Goal: Navigation & Orientation: Find specific page/section

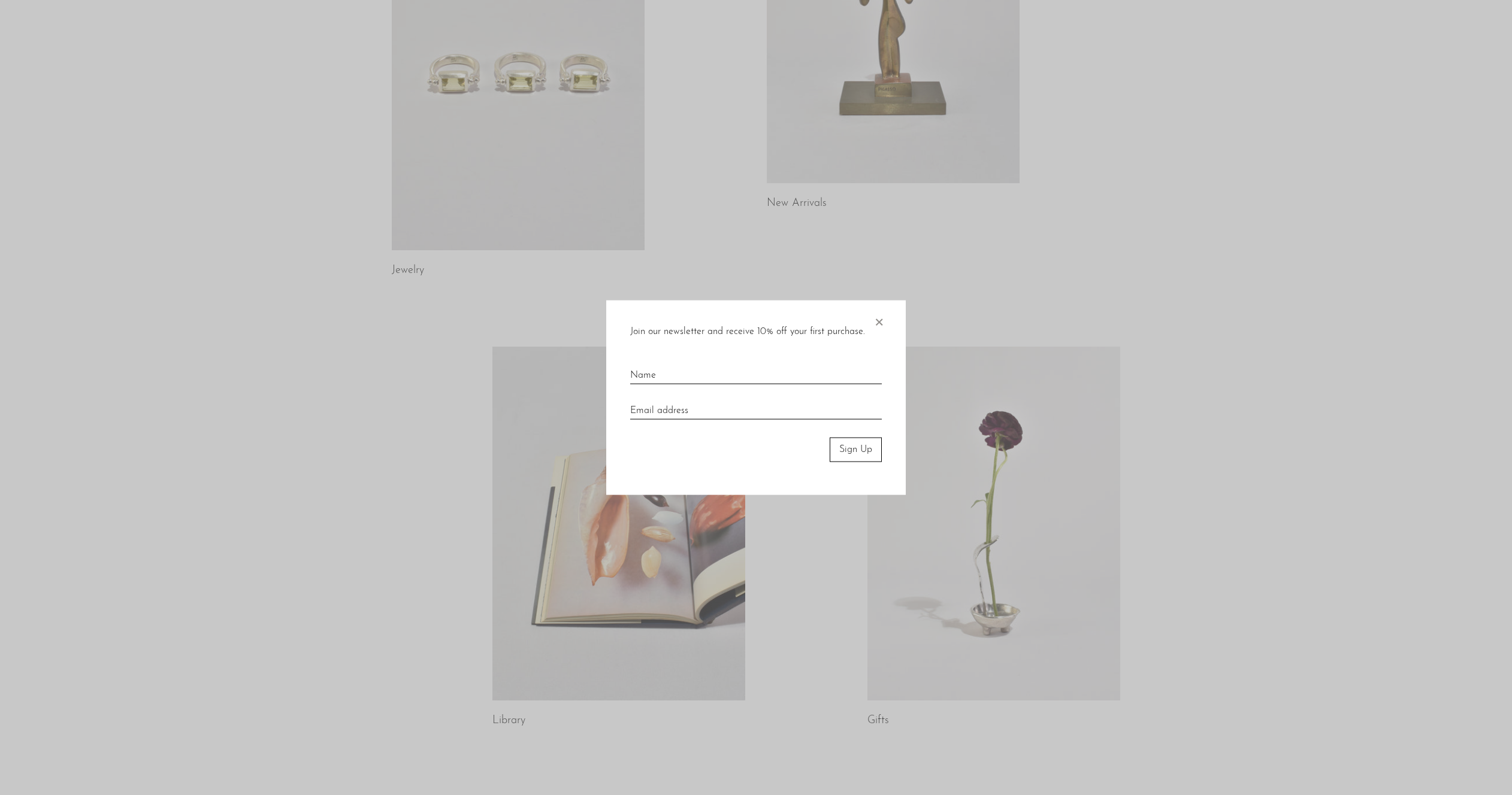
scroll to position [259, 0]
click at [885, 319] on div "Join our newsletter and receive 10% off your first purchase. × Sign Up" at bounding box center [756, 398] width 300 height 195
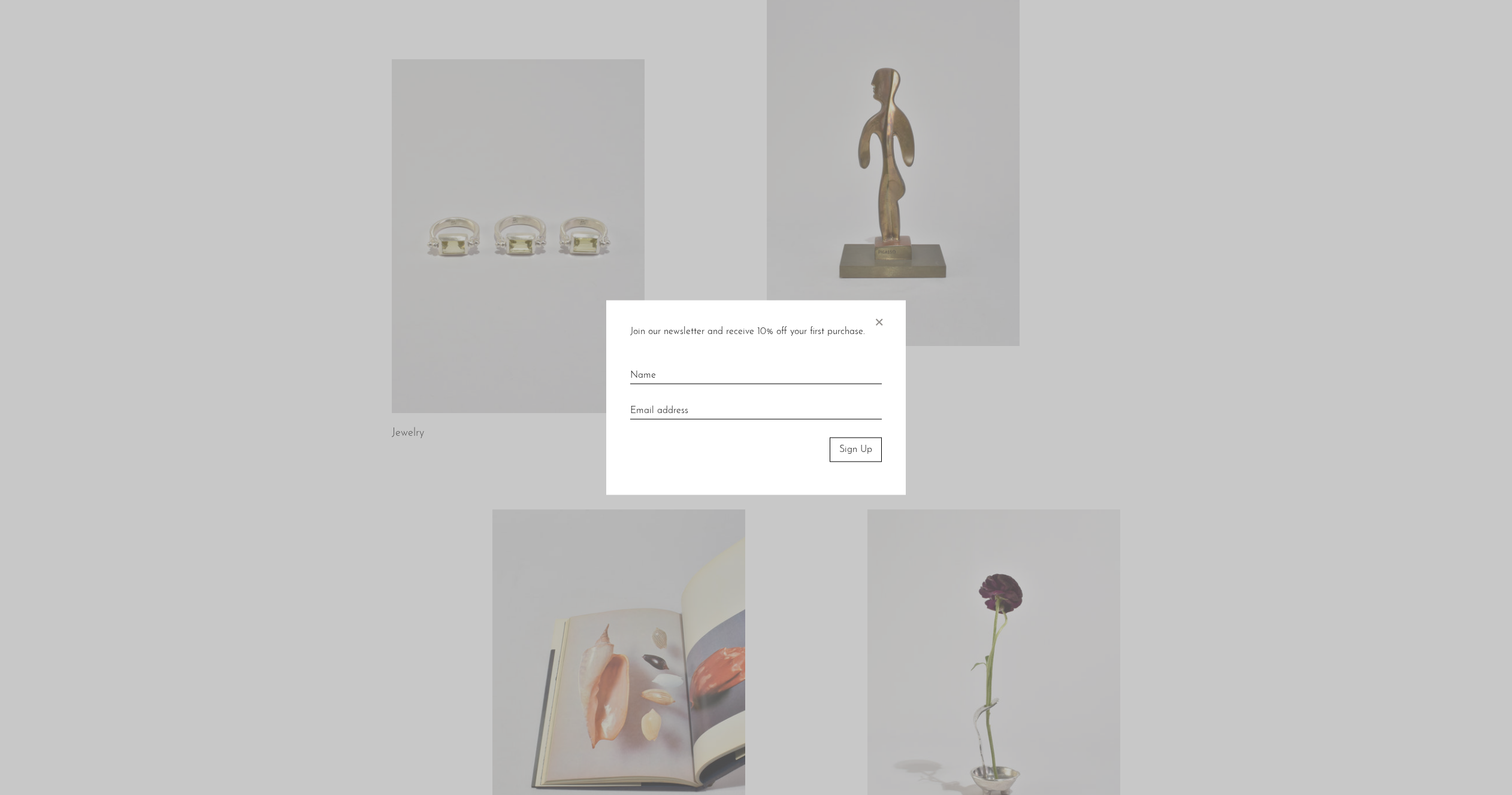
scroll to position [0, 0]
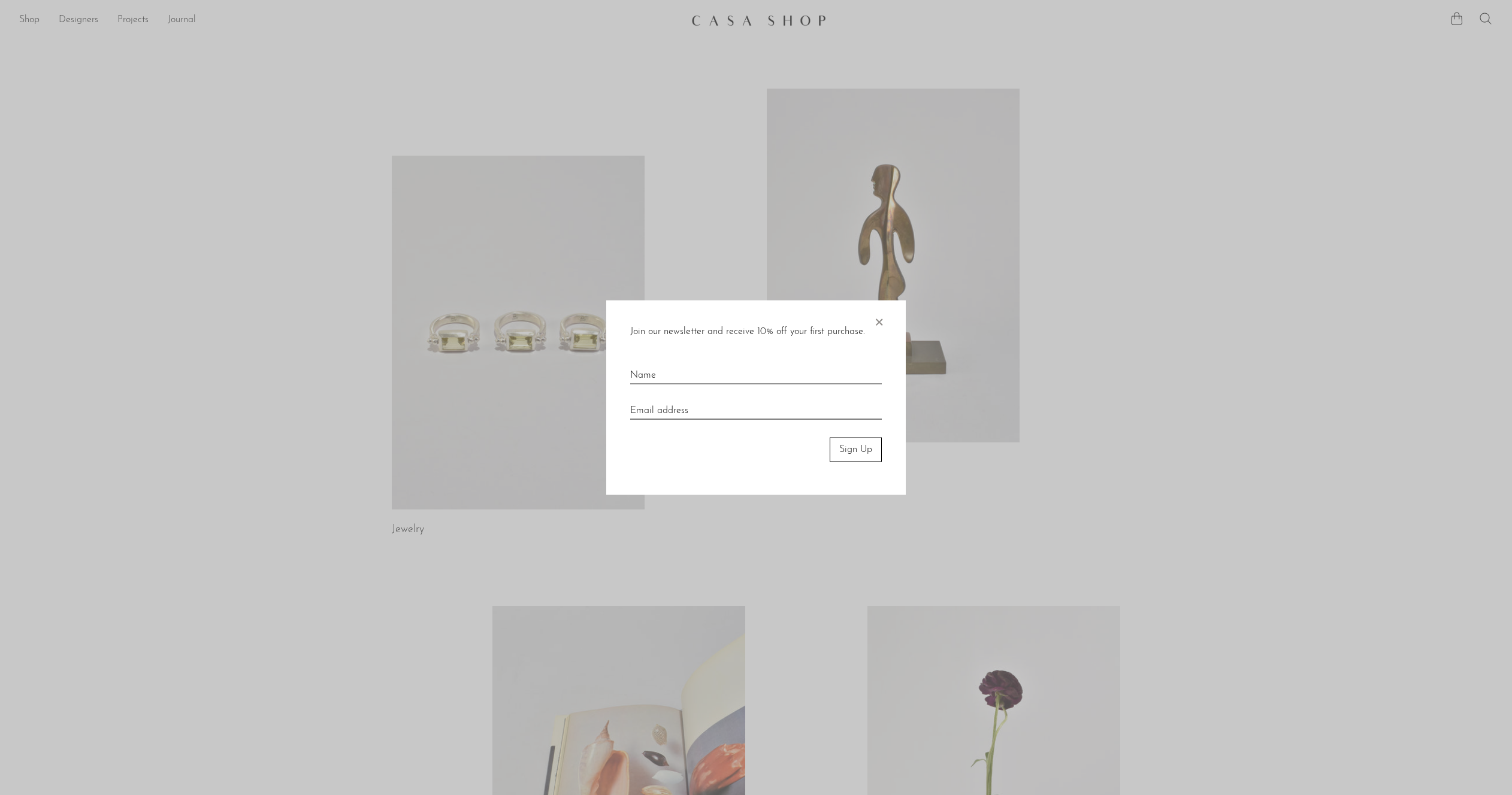
click at [146, 118] on div at bounding box center [756, 398] width 1512 height 795
click at [880, 322] on span "×" at bounding box center [879, 319] width 12 height 39
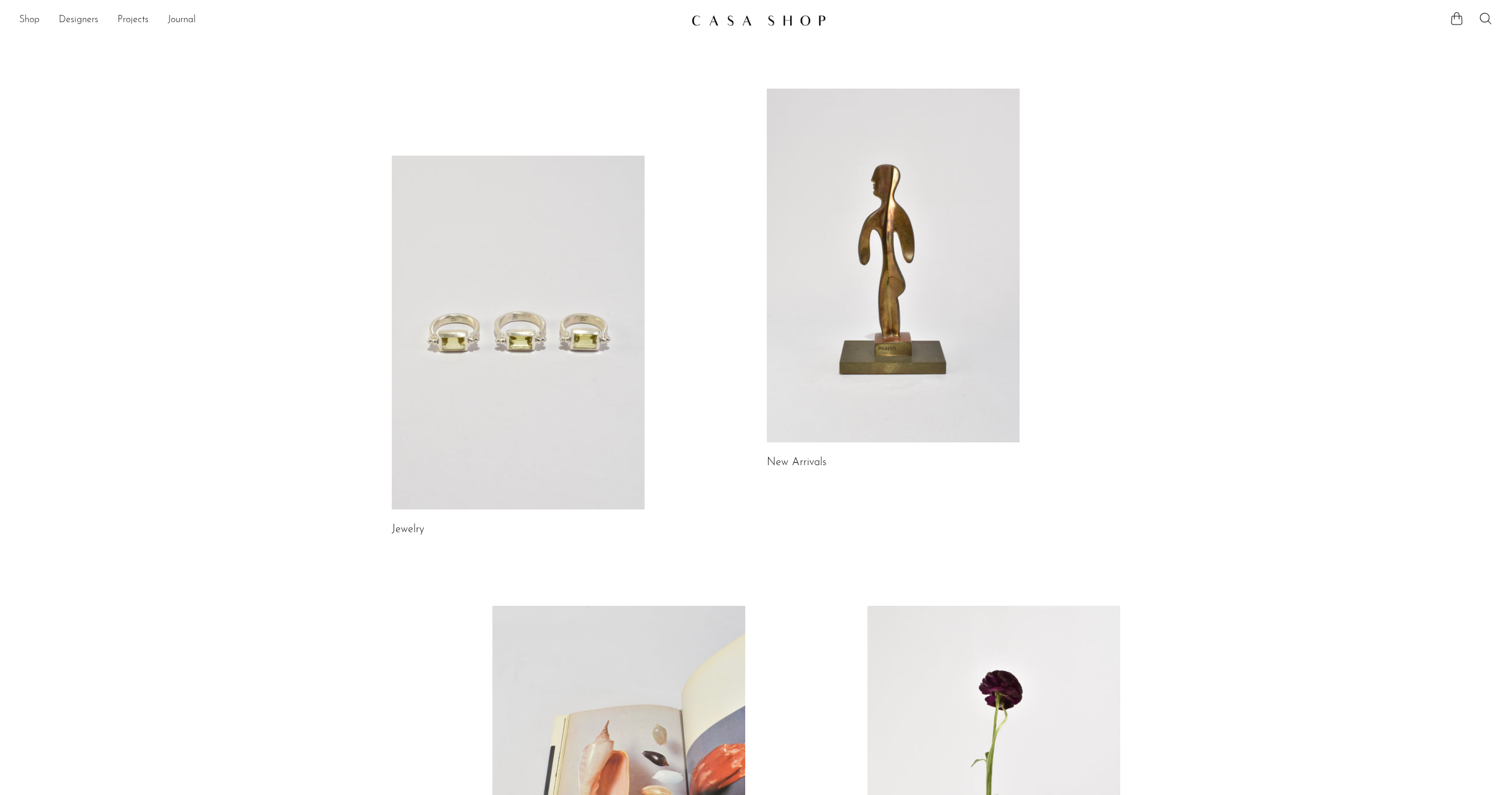
click at [33, 18] on link "Shop" at bounding box center [29, 20] width 21 height 16
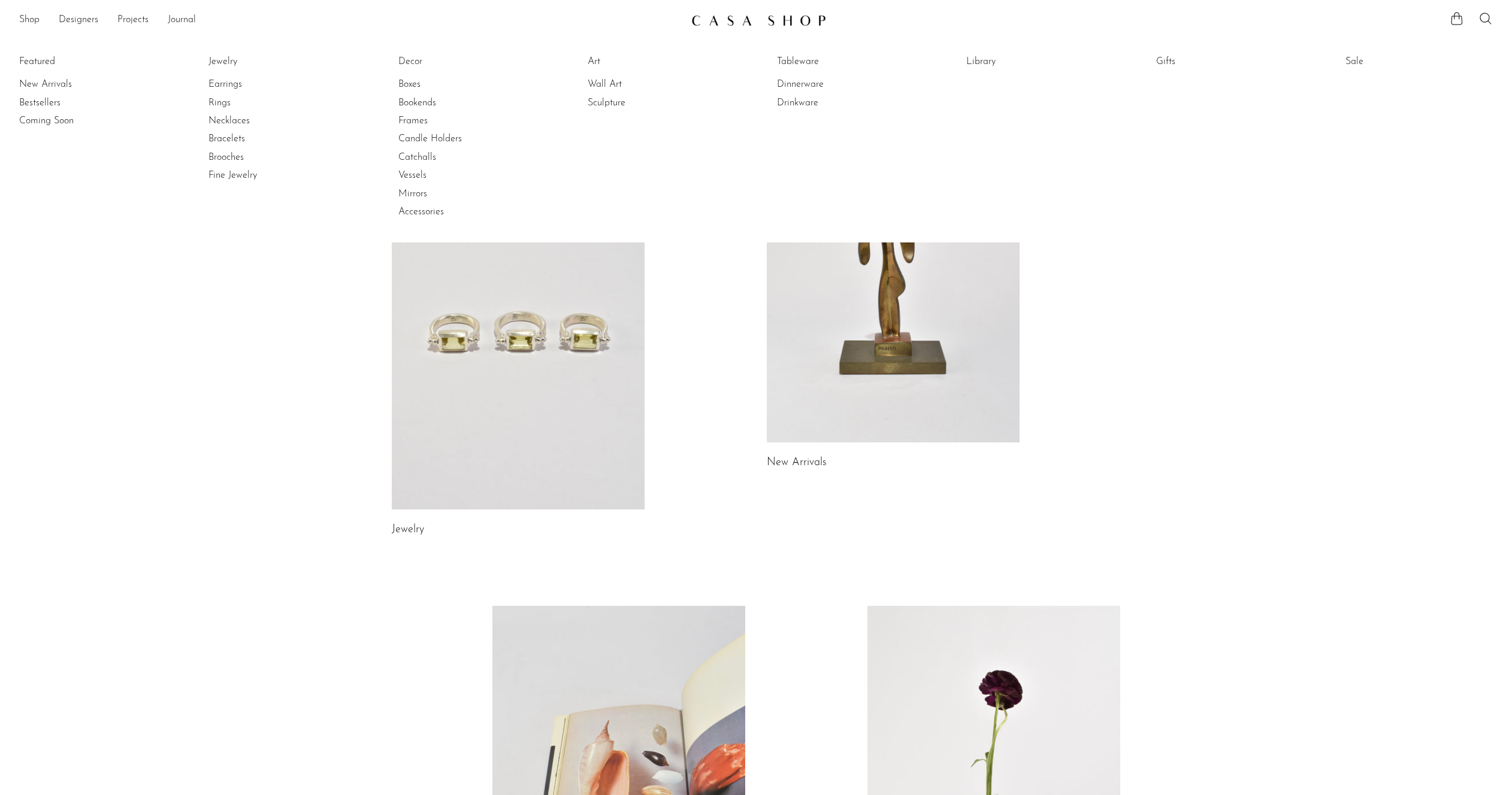
click at [47, 58] on li "Featured New Arrivals Bestsellers Coming Soon" at bounding box center [92, 136] width 147 height 173
click at [237, 284] on div "Jewelry New Arrivals Library Gifts" at bounding box center [756, 539] width 1512 height 1016
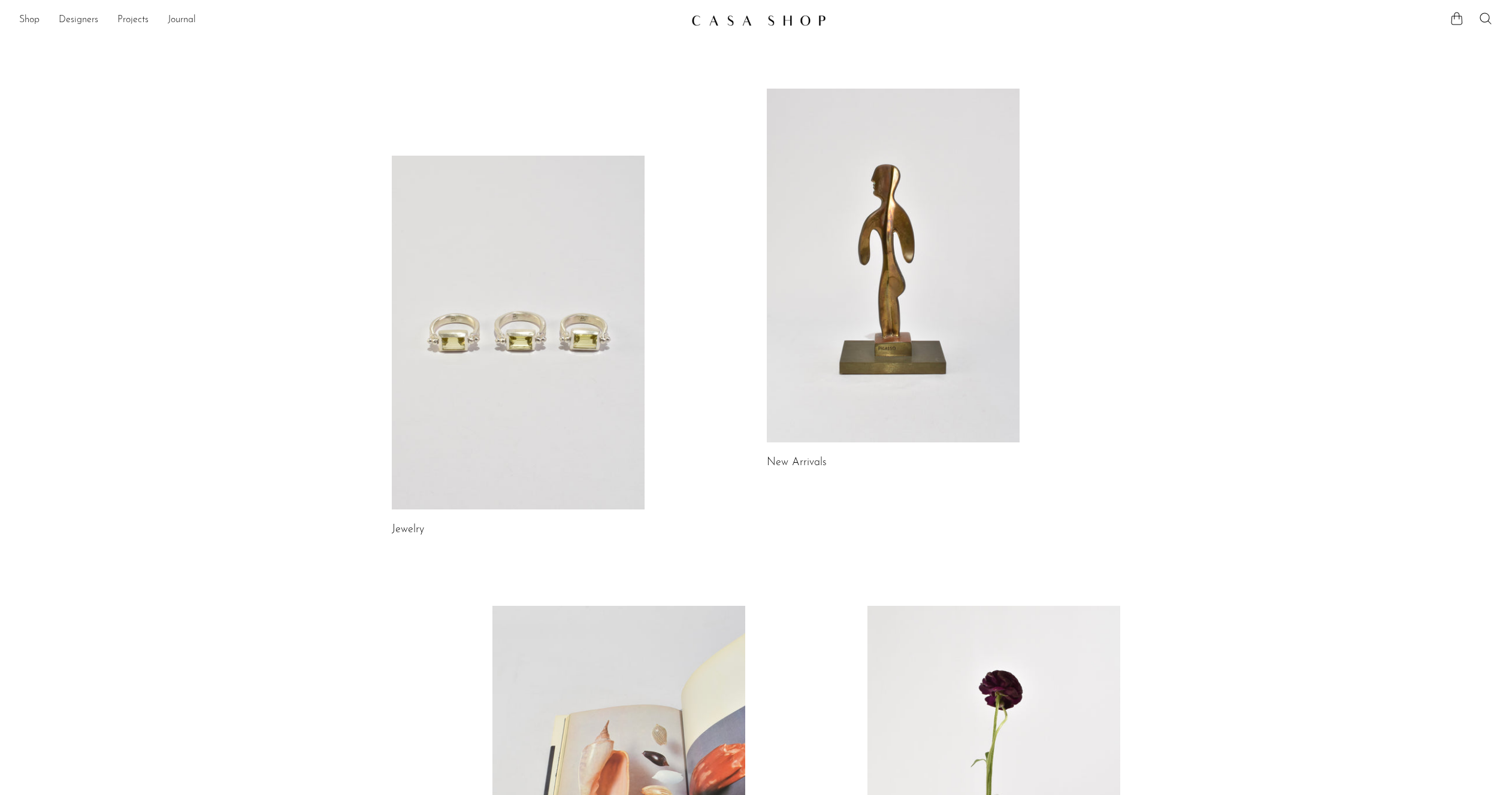
click at [526, 248] on link at bounding box center [518, 333] width 253 height 354
click at [868, 288] on link at bounding box center [893, 265] width 253 height 354
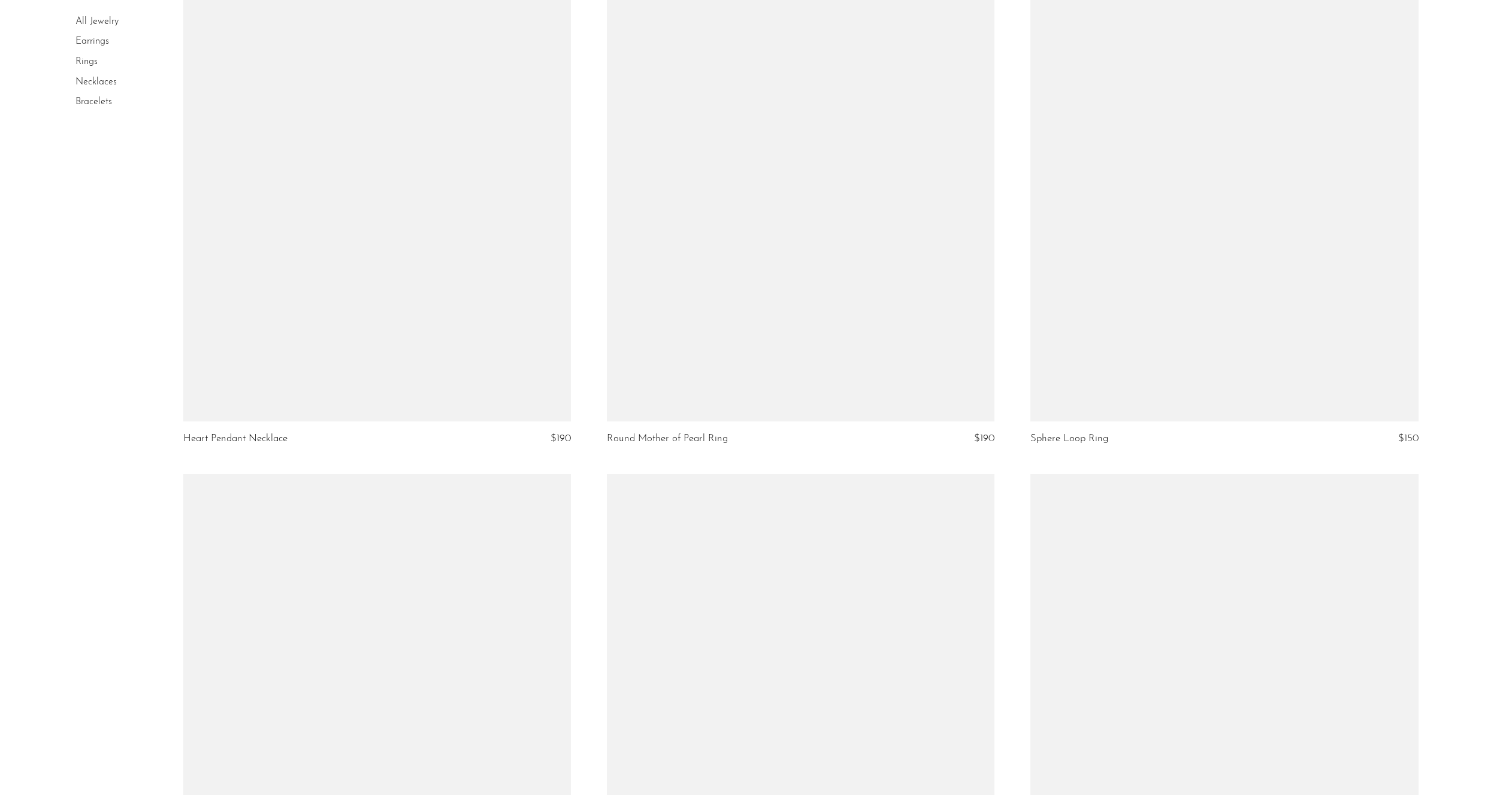
scroll to position [4522, 0]
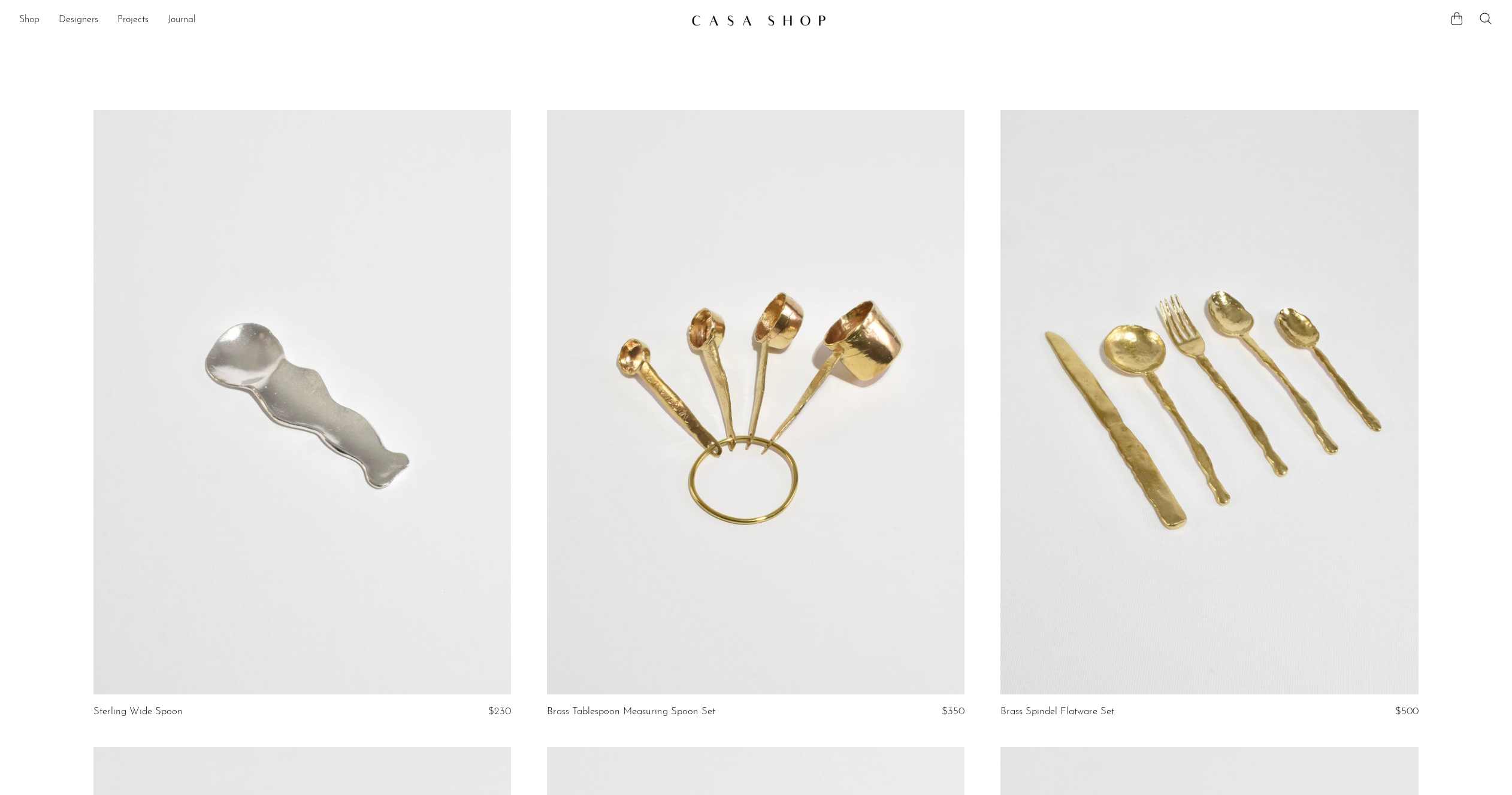
click at [28, 16] on link "Shop" at bounding box center [29, 20] width 21 height 16
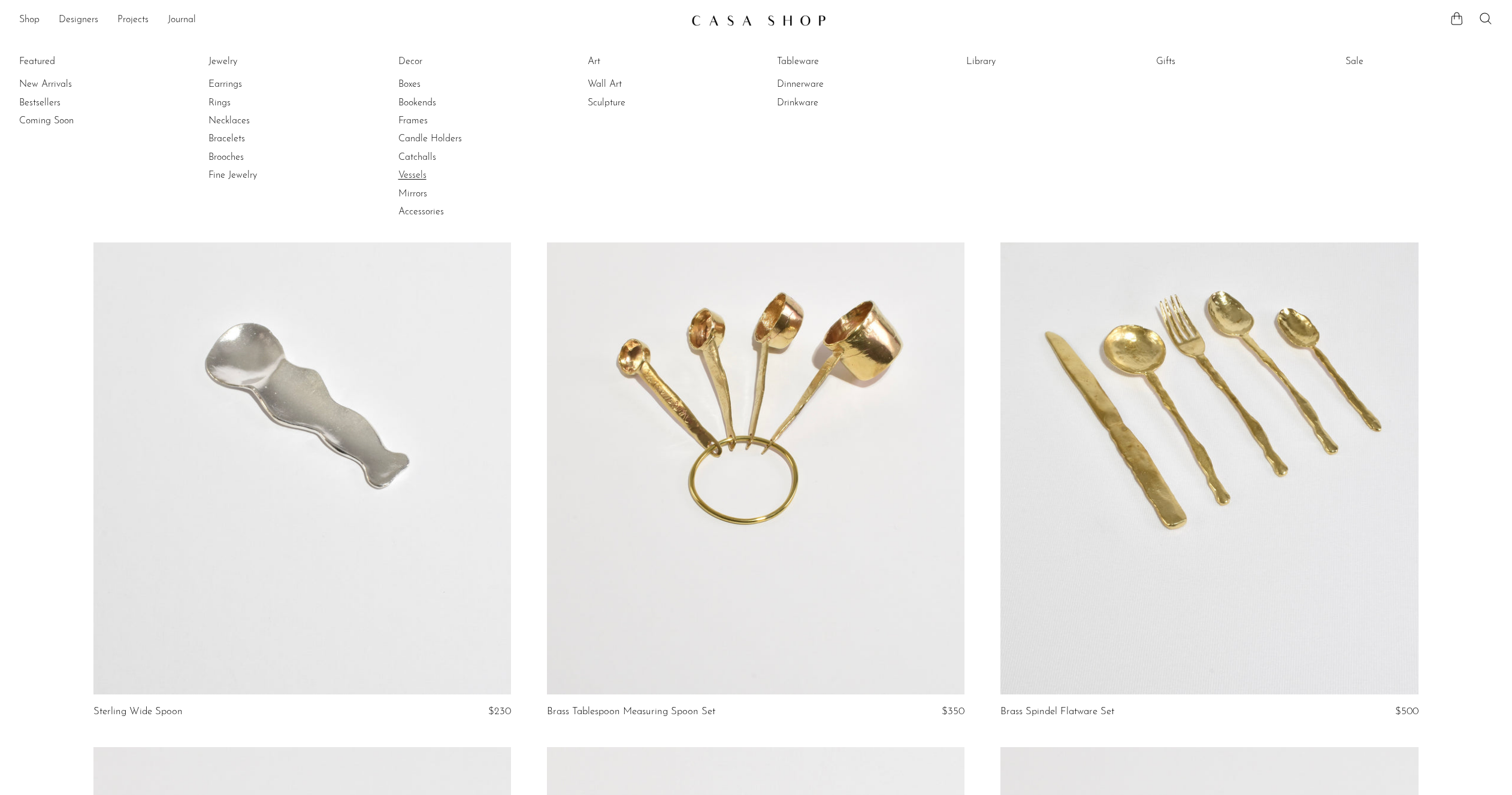
click at [406, 172] on link "Vessels" at bounding box center [443, 176] width 90 height 13
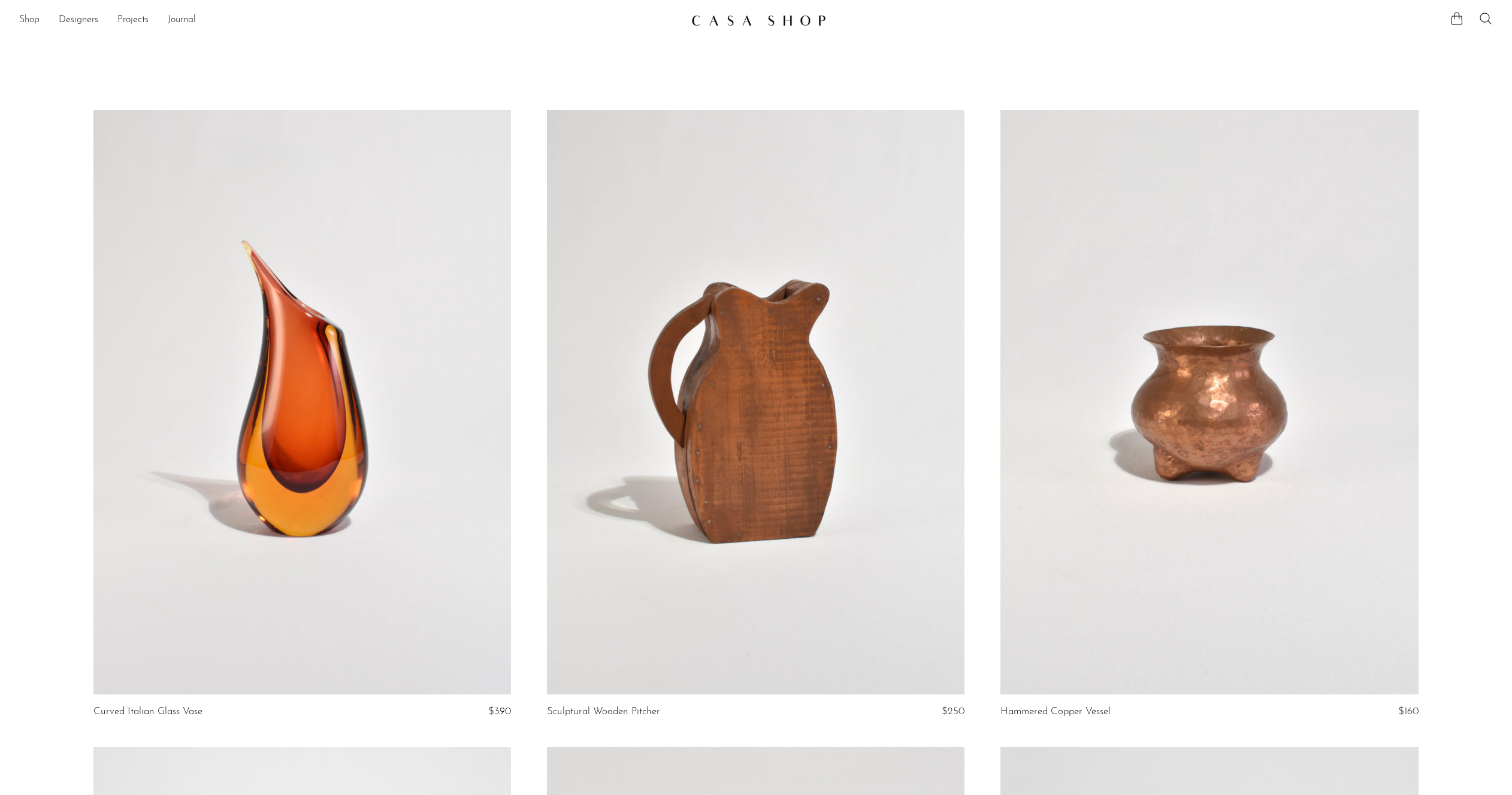
click at [36, 18] on link "Shop" at bounding box center [29, 20] width 21 height 16
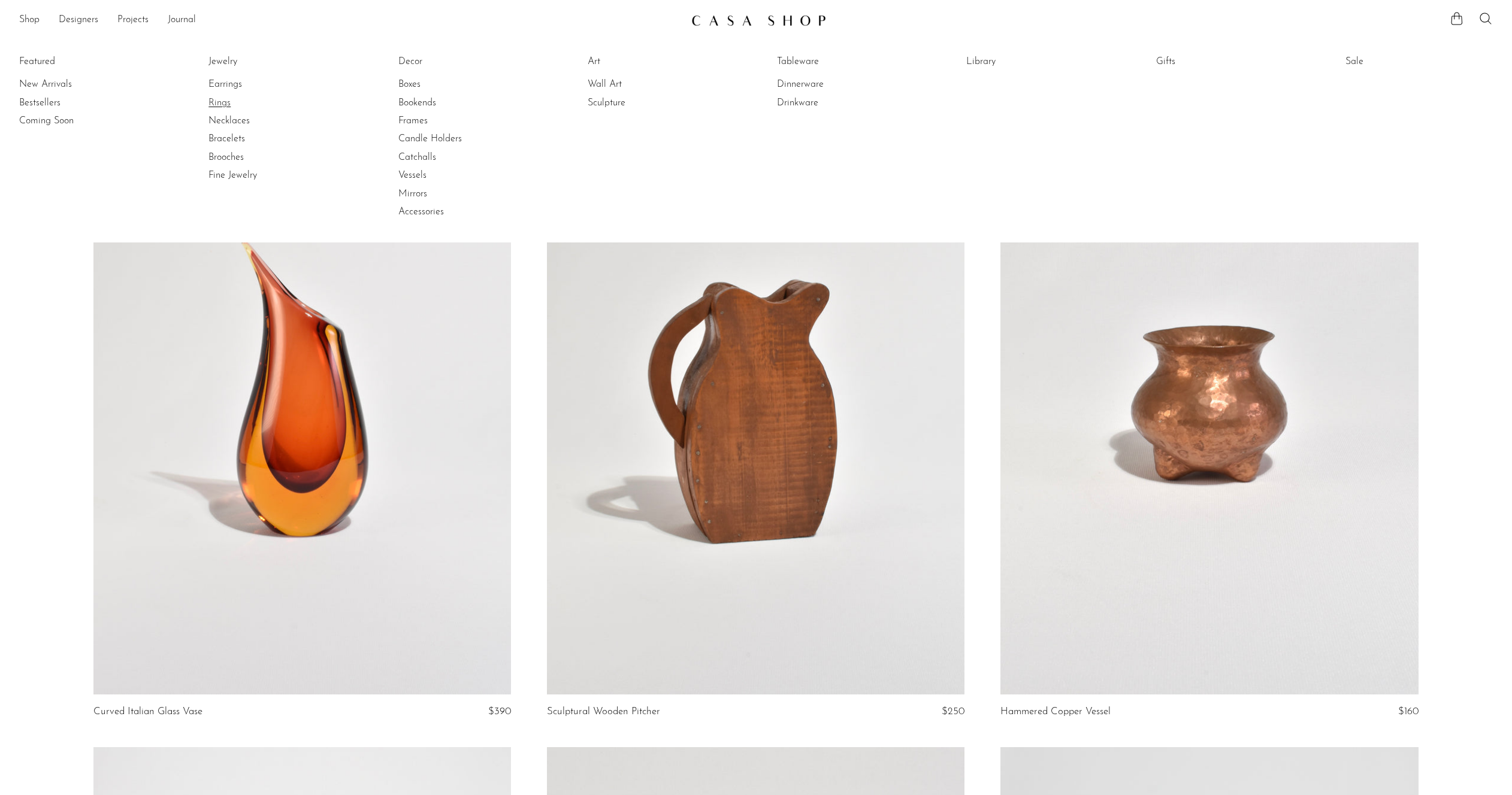
click at [219, 99] on link "Rings" at bounding box center [253, 103] width 90 height 13
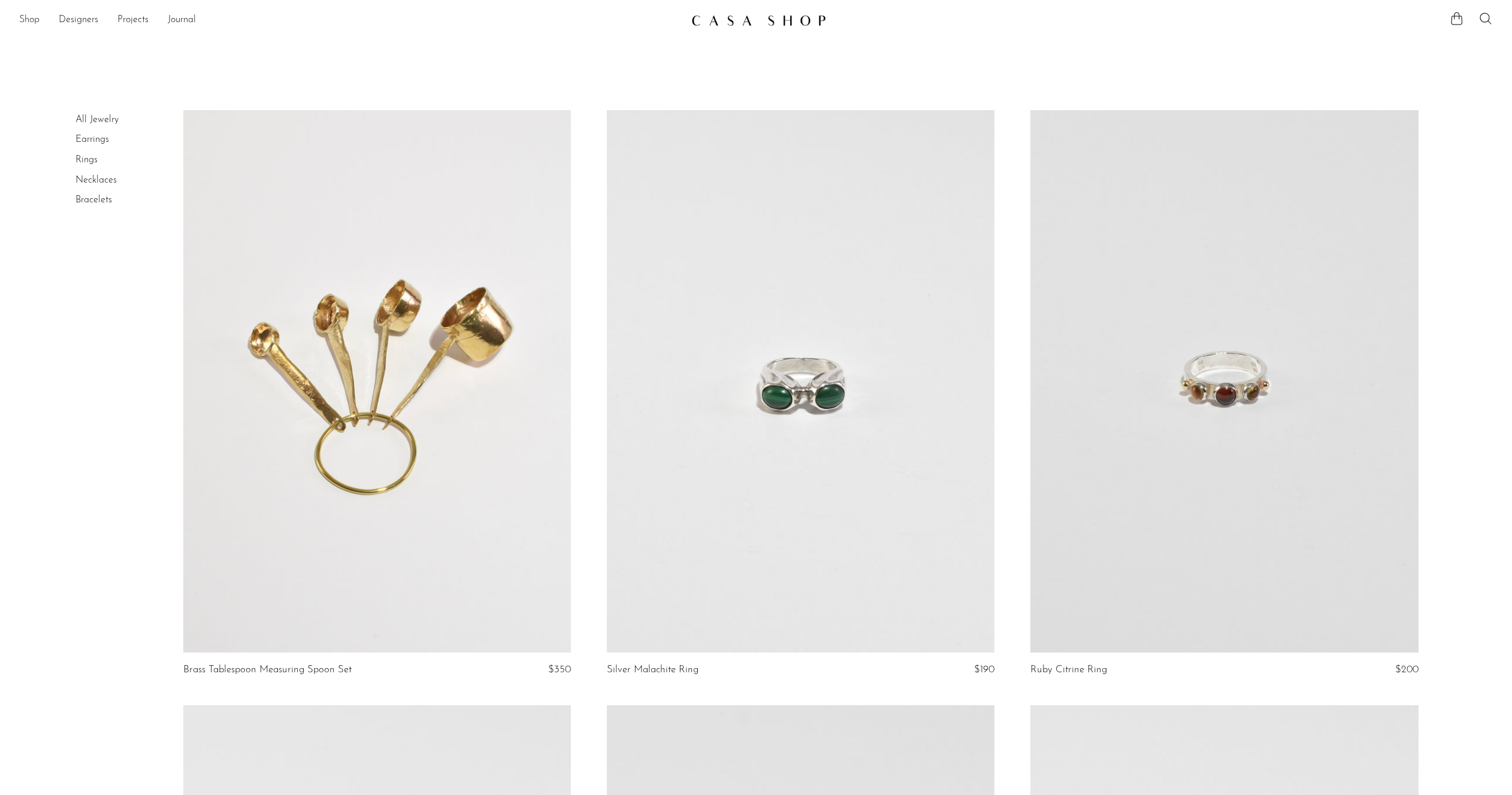
click at [32, 21] on link "Shop" at bounding box center [29, 20] width 21 height 16
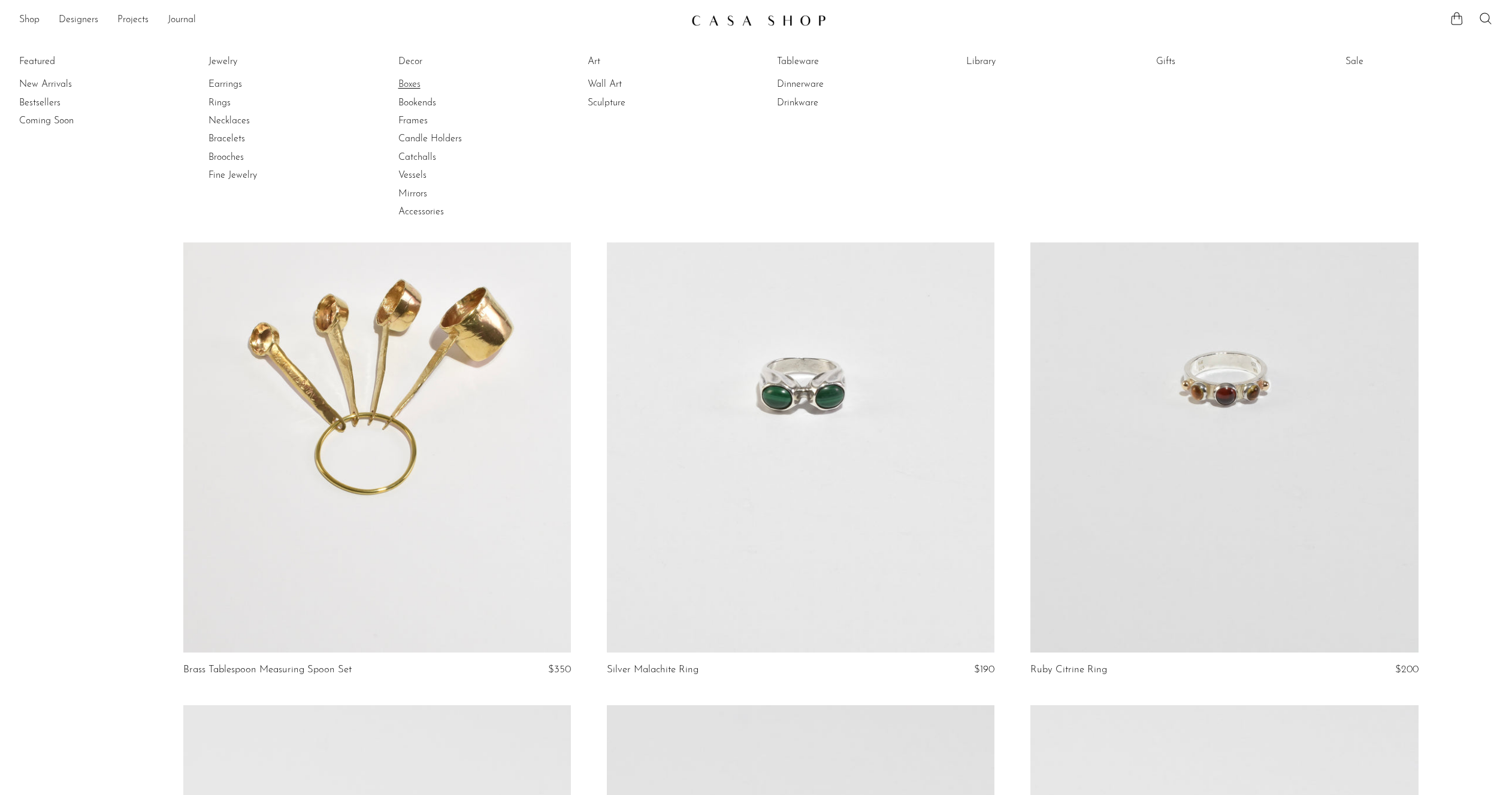
click at [403, 81] on link "Boxes" at bounding box center [443, 85] width 90 height 13
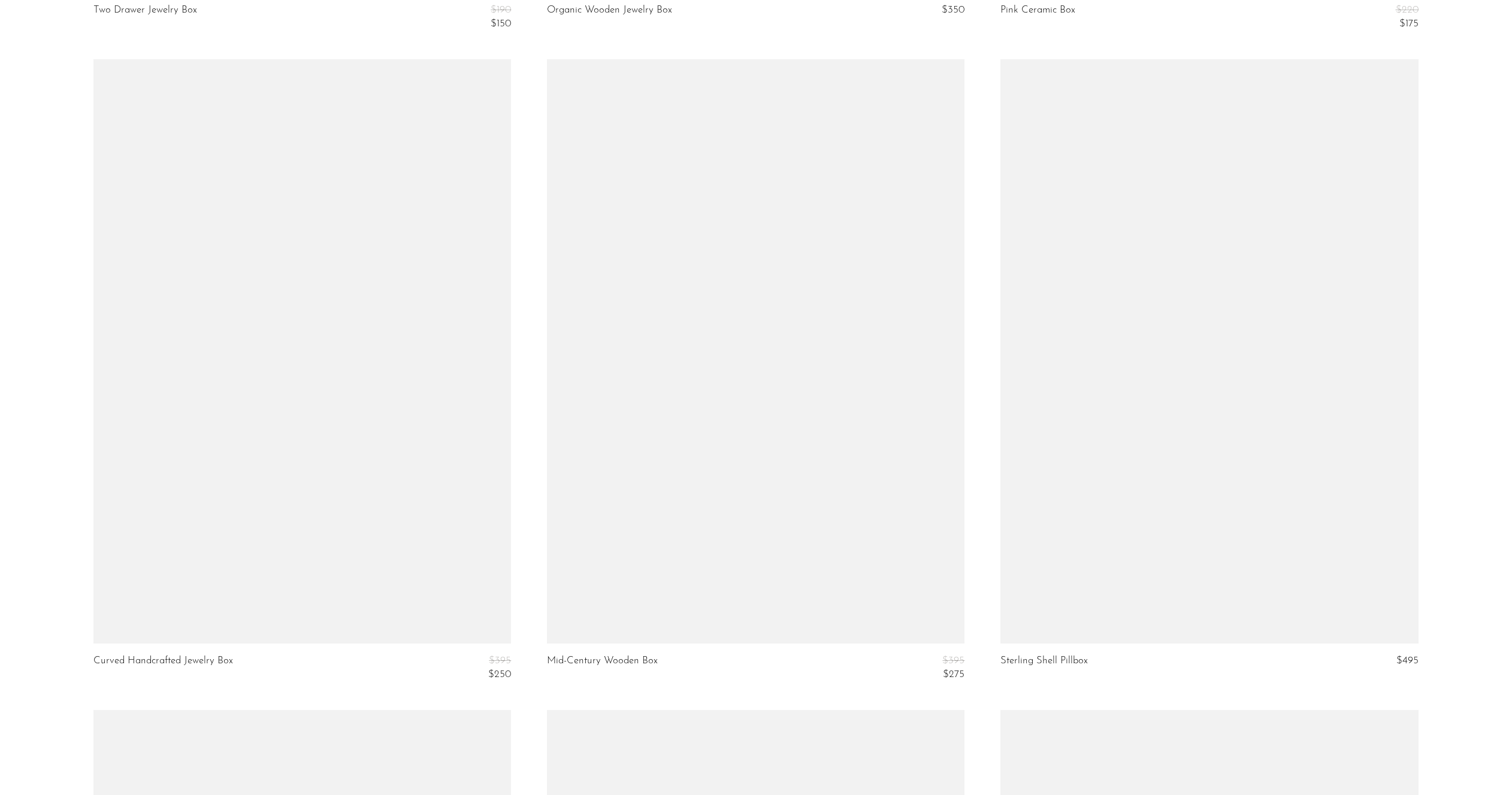
scroll to position [4478, 0]
